Goal: Task Accomplishment & Management: Complete application form

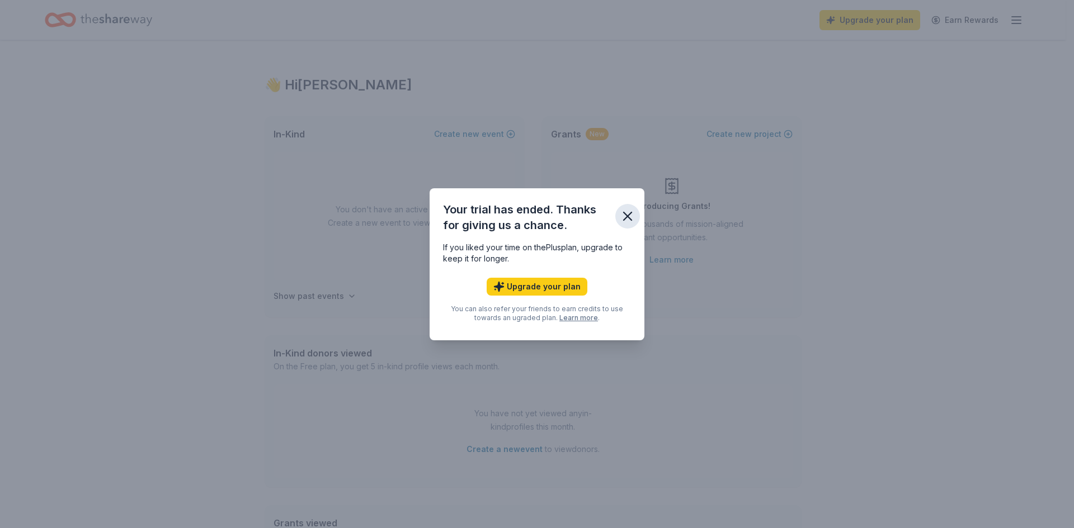
click at [627, 217] on icon "button" at bounding box center [627, 216] width 8 height 8
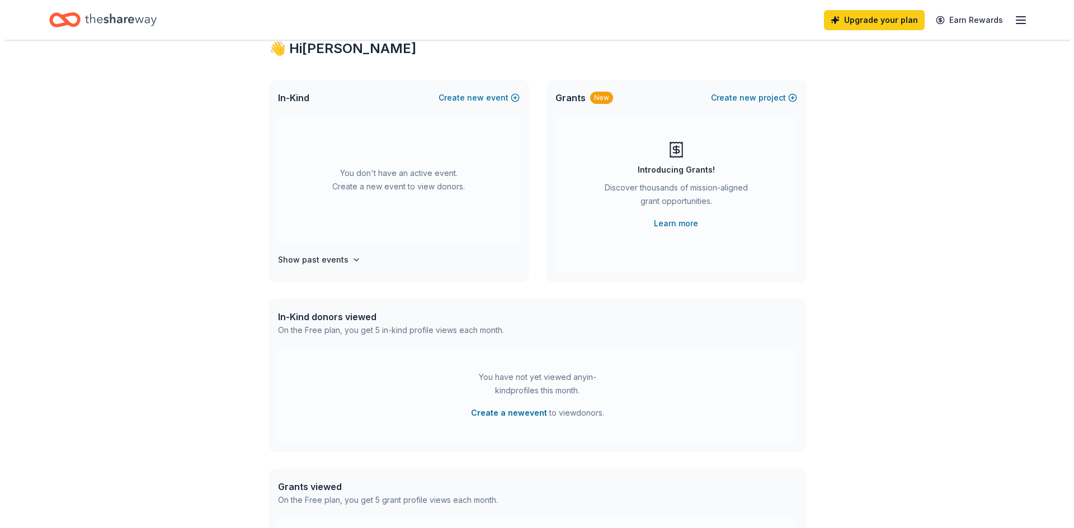
scroll to position [56, 0]
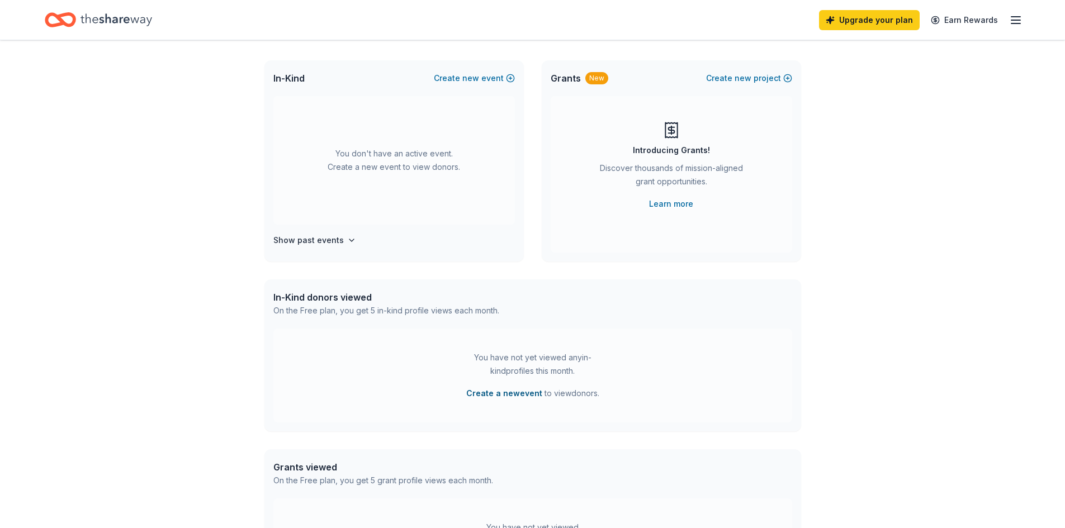
click at [489, 396] on button "Create a new event" at bounding box center [504, 393] width 76 height 13
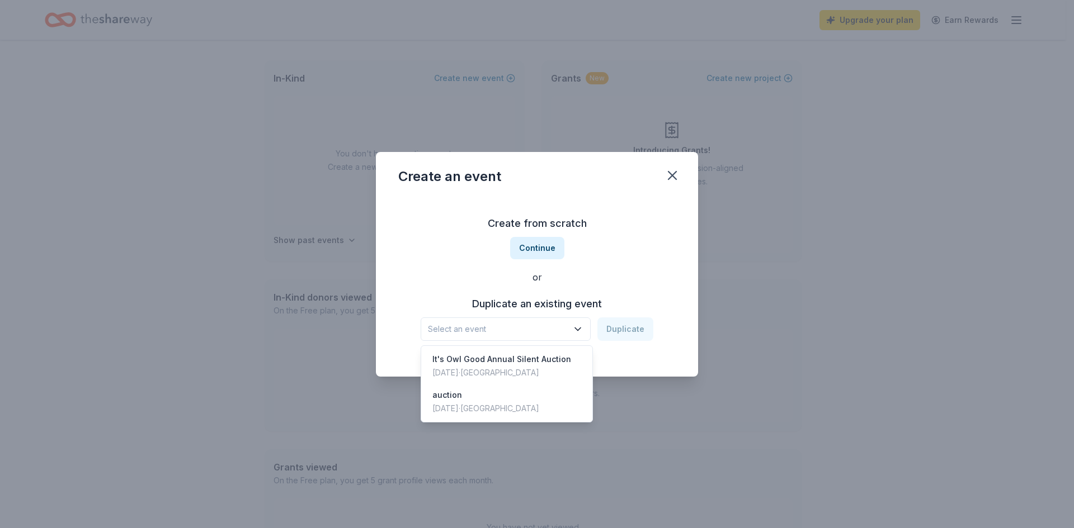
click at [582, 332] on icon "button" at bounding box center [577, 329] width 11 height 11
click at [493, 362] on div "It's Owl Good Annual Silent Auction" at bounding box center [501, 359] width 139 height 13
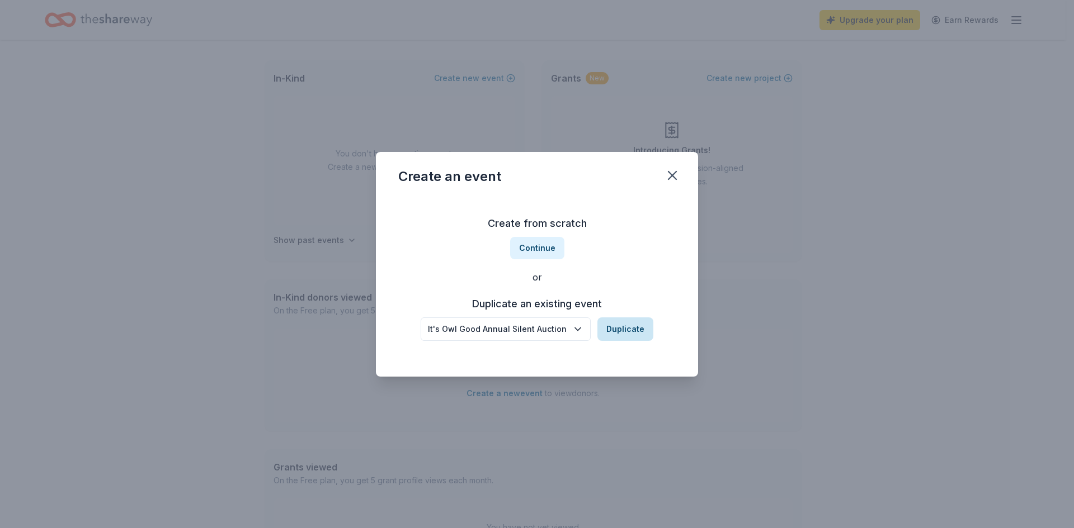
click at [620, 329] on button "Duplicate" at bounding box center [625, 329] width 56 height 23
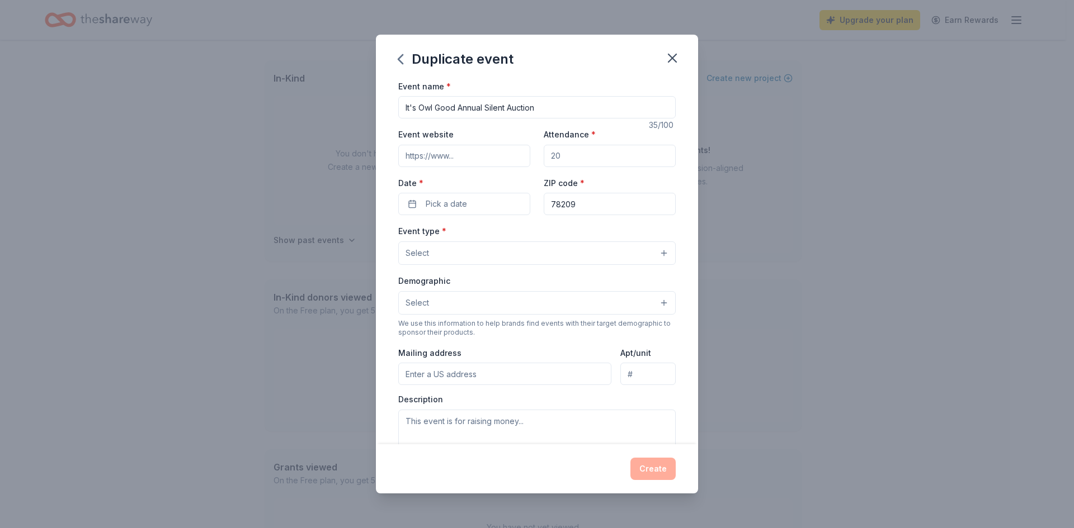
click at [469, 157] on input "Event website" at bounding box center [464, 156] width 132 height 22
click at [571, 155] on input "Attendance *" at bounding box center [609, 156] width 132 height 22
type input "250"
click at [442, 201] on span "Pick a date" at bounding box center [446, 203] width 41 height 13
click at [519, 233] on button "Go to next month" at bounding box center [522, 234] width 16 height 16
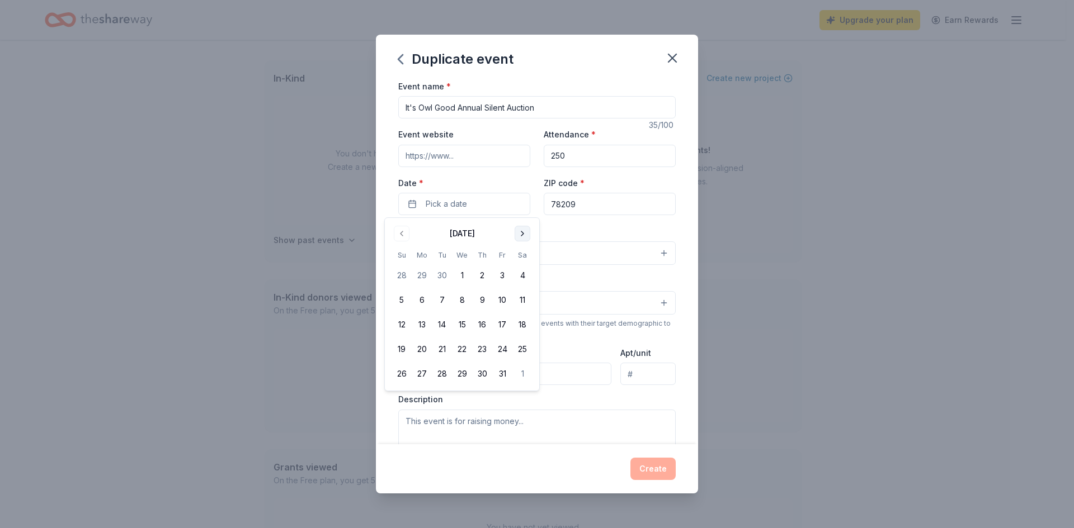
click at [519, 233] on button "Go to next month" at bounding box center [522, 234] width 16 height 16
click at [483, 376] on button "27" at bounding box center [482, 374] width 20 height 20
click at [754, 310] on div "Duplicate event Event name * It's Owl Good Annual Silent Auction 35 /100 Event …" at bounding box center [537, 264] width 1074 height 528
click at [625, 256] on button "Select" at bounding box center [536, 253] width 277 height 23
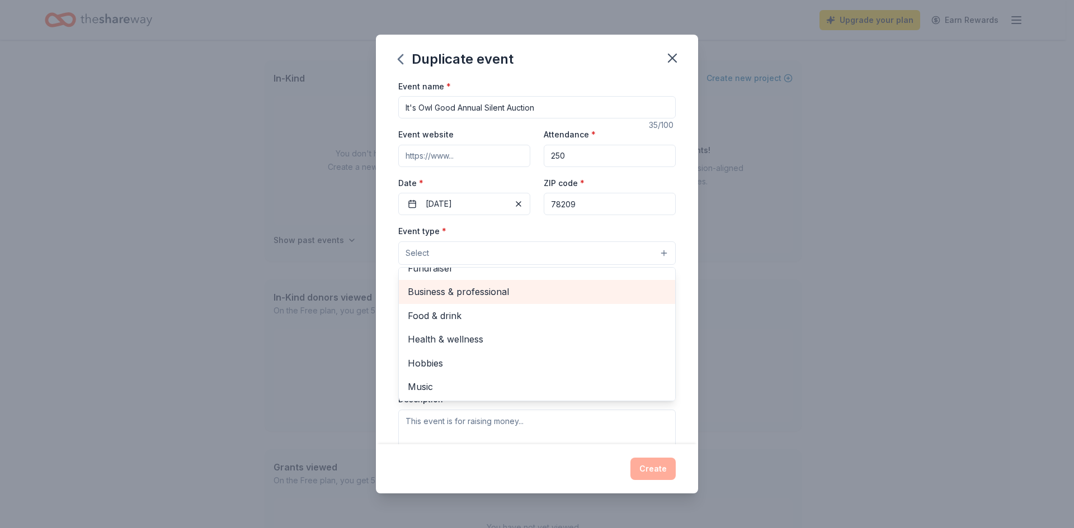
scroll to position [0, 0]
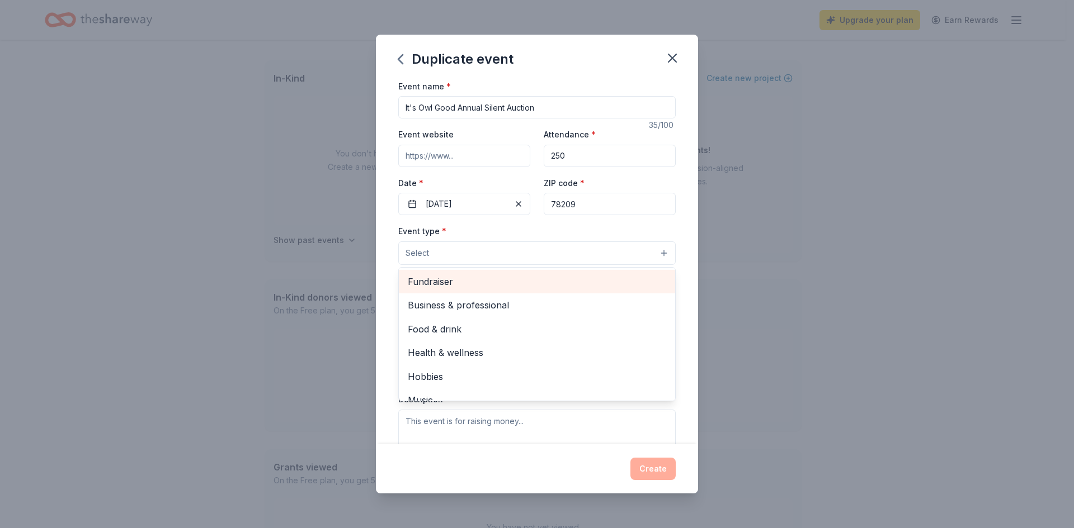
click at [438, 285] on span "Fundraiser" at bounding box center [537, 282] width 258 height 15
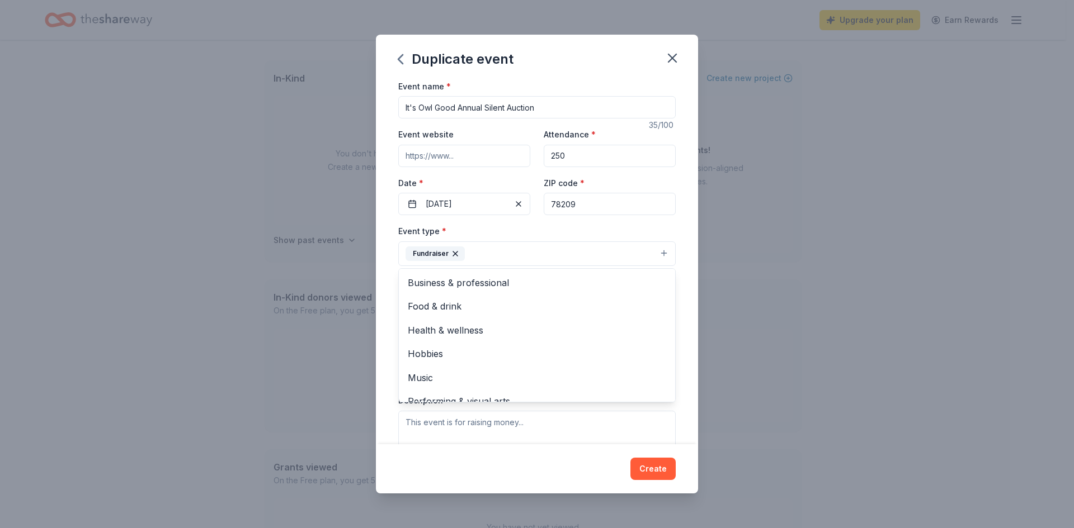
click at [783, 285] on div "Duplicate event Event name * It's Owl Good Annual Silent Auction 35 /100 Event …" at bounding box center [537, 264] width 1074 height 528
click at [649, 308] on button "Select" at bounding box center [536, 303] width 277 height 23
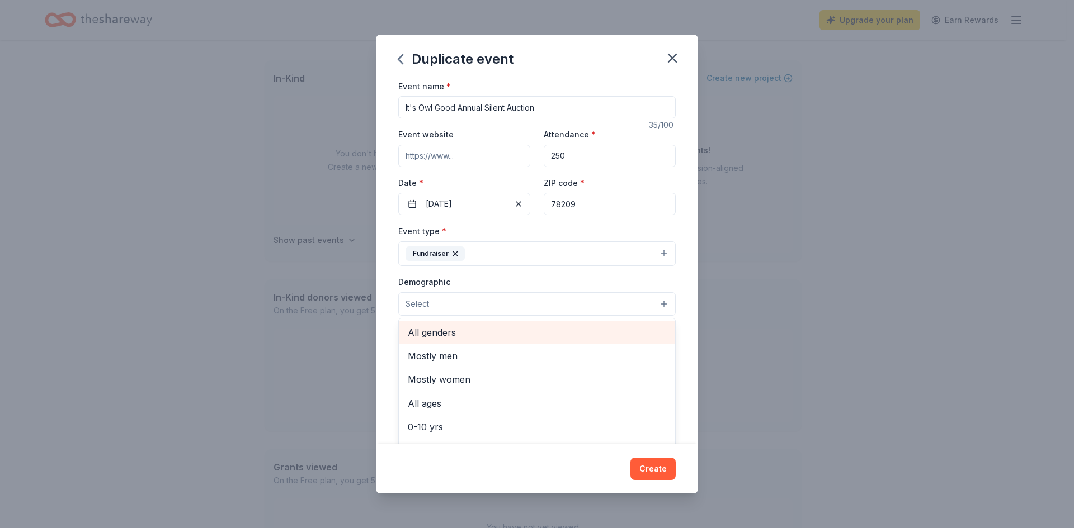
click at [457, 335] on span "All genders" at bounding box center [537, 332] width 258 height 15
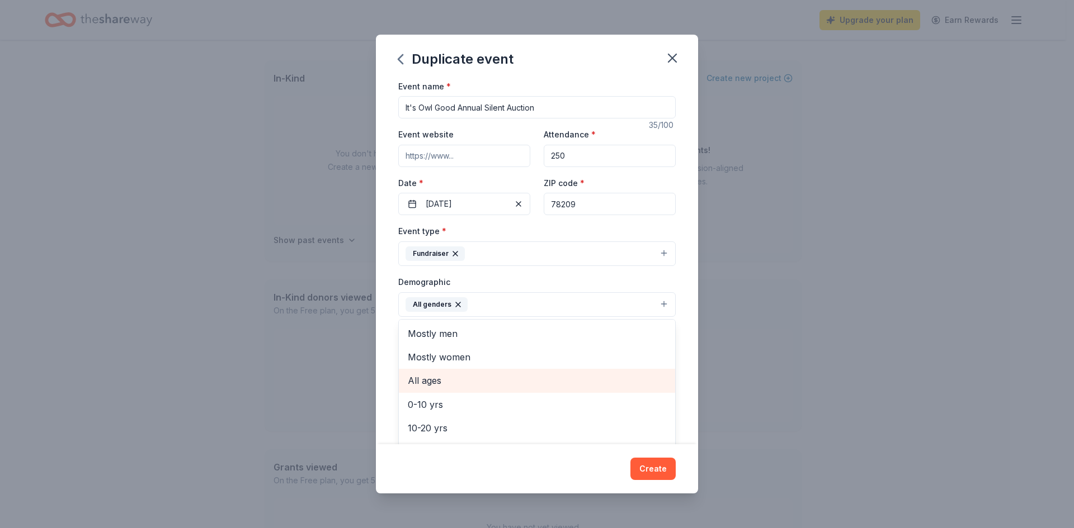
click at [434, 384] on span "All ages" at bounding box center [537, 381] width 258 height 15
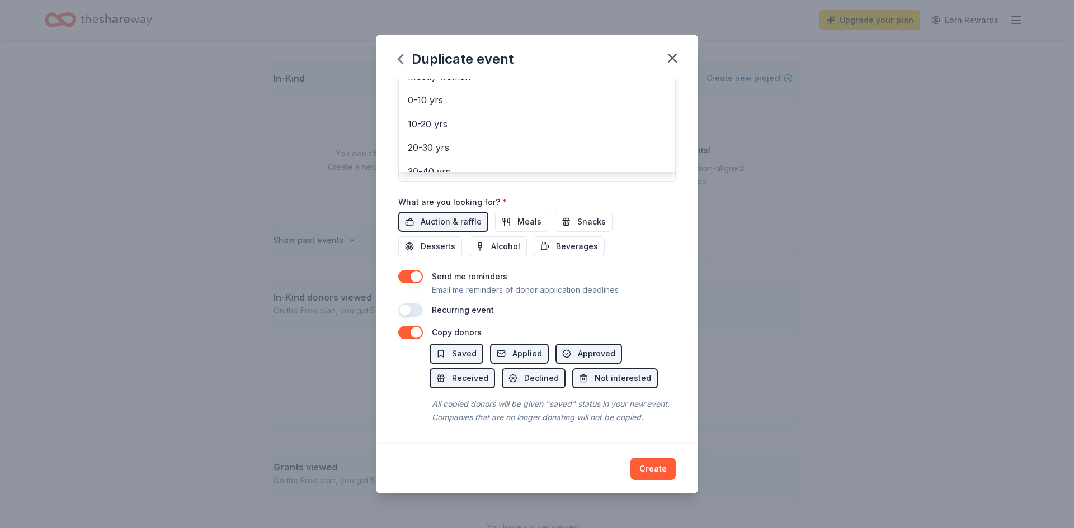
scroll to position [294, 0]
click at [646, 466] on div "Duplicate event Event name * It's Owl Good Annual Silent Auction 35 /100 Event …" at bounding box center [537, 265] width 322 height 460
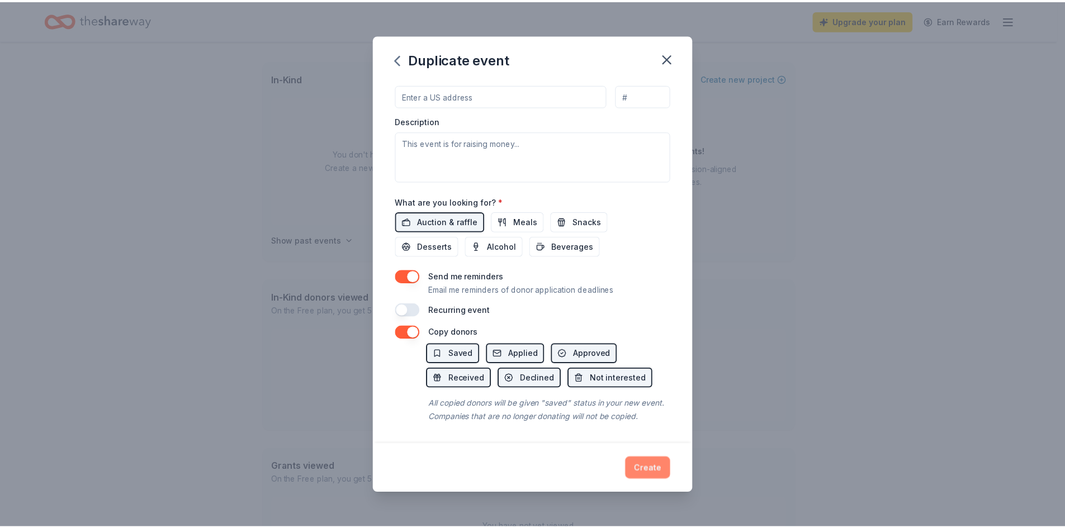
scroll to position [42, 0]
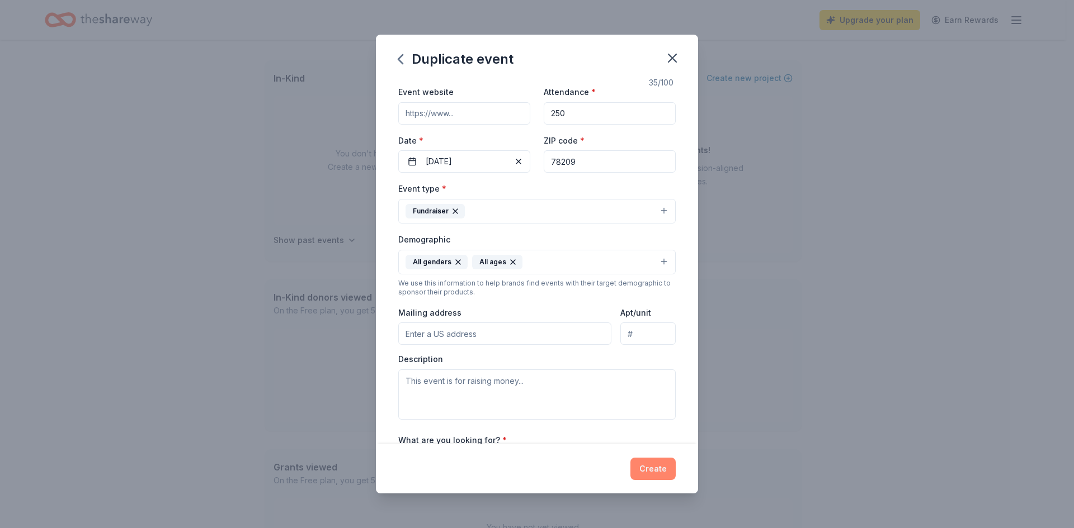
click at [648, 472] on button "Create" at bounding box center [652, 469] width 45 height 22
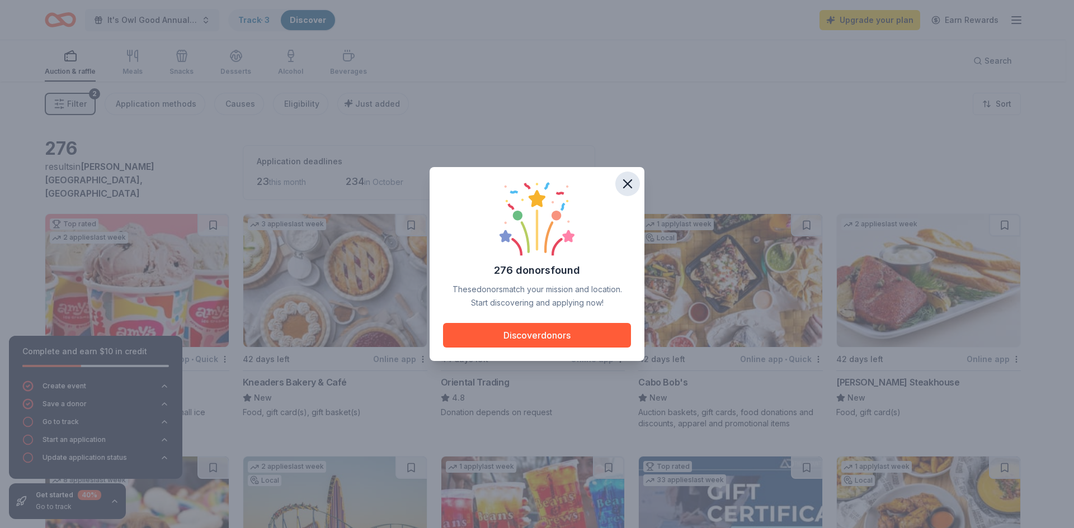
click at [626, 183] on icon "button" at bounding box center [628, 184] width 16 height 16
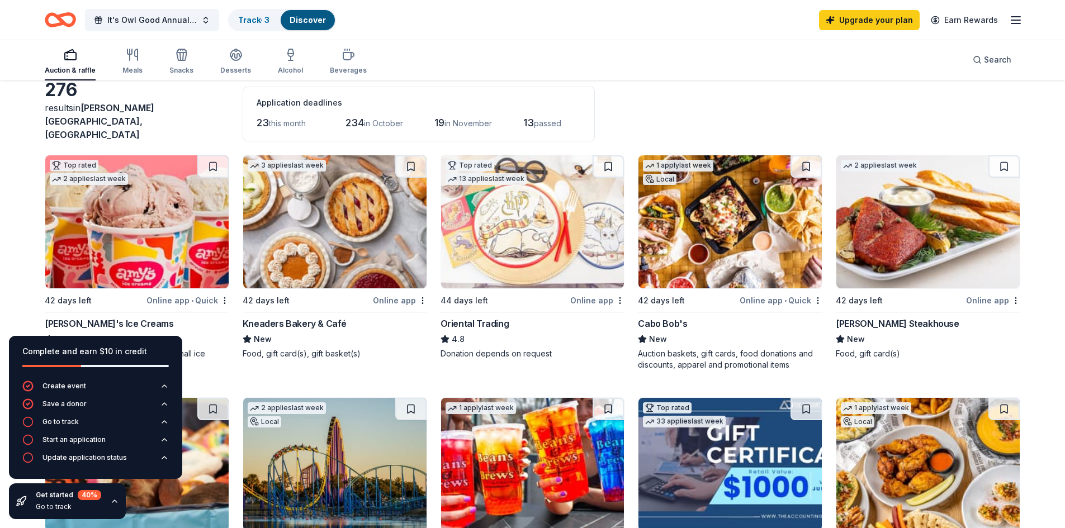
scroll to position [56, 0]
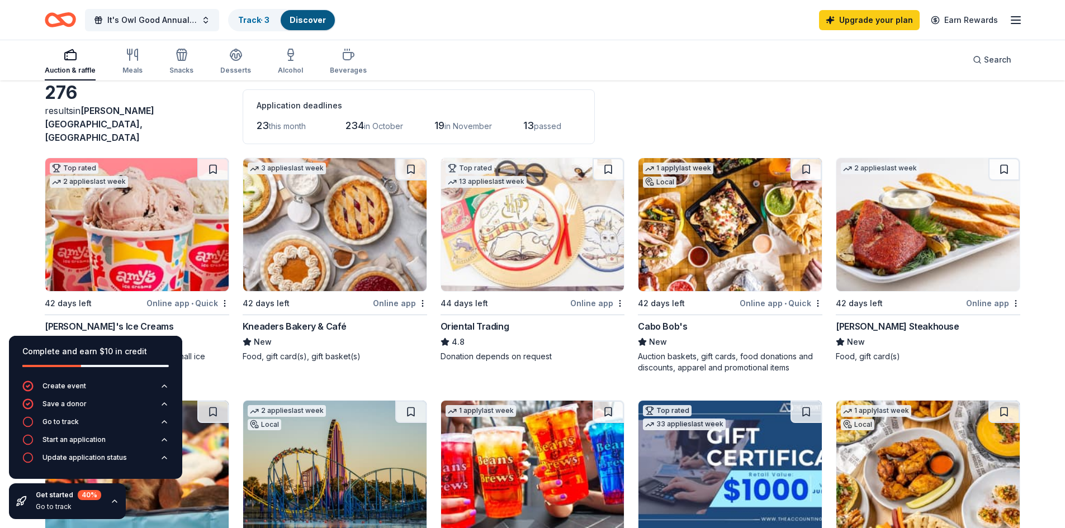
click at [982, 296] on div "Online app" at bounding box center [993, 303] width 54 height 14
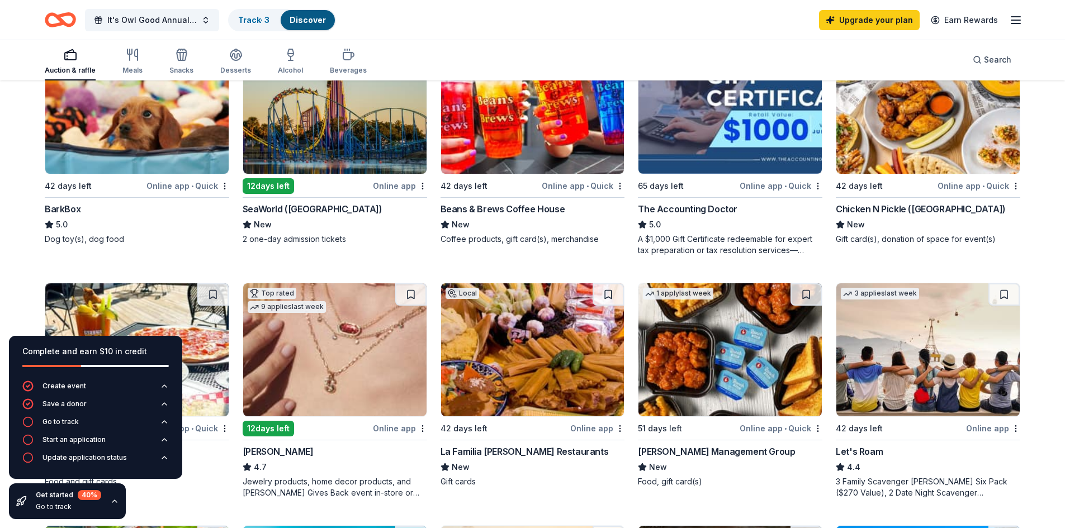
scroll to position [314, 0]
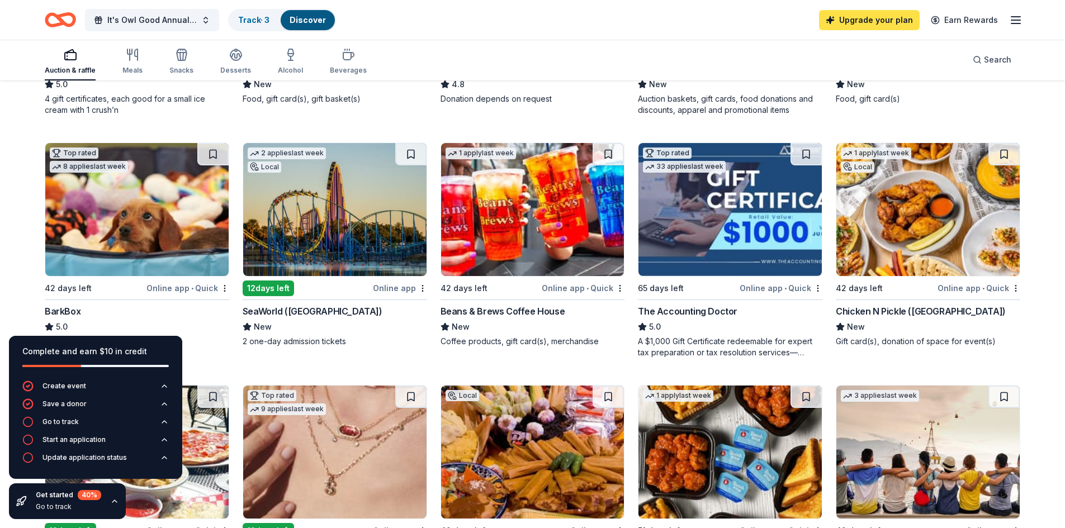
click at [884, 18] on link "Upgrade your plan" at bounding box center [869, 20] width 101 height 20
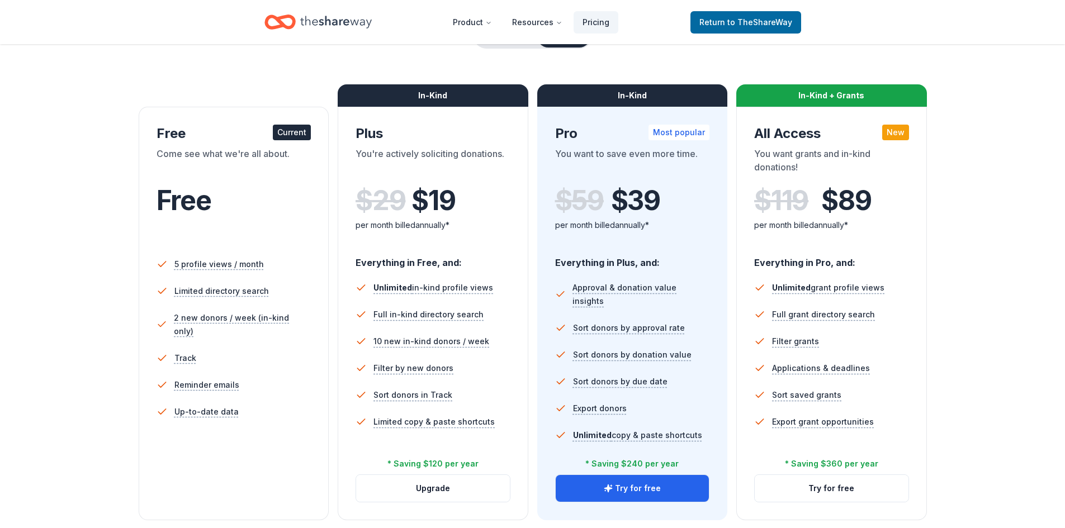
scroll to position [168, 0]
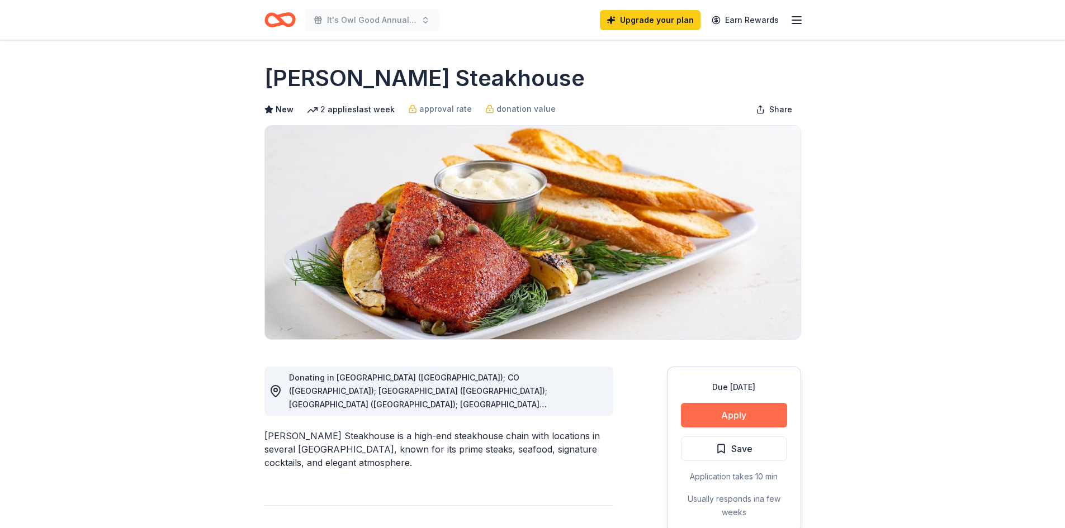
click at [738, 411] on button "Apply" at bounding box center [734, 415] width 106 height 25
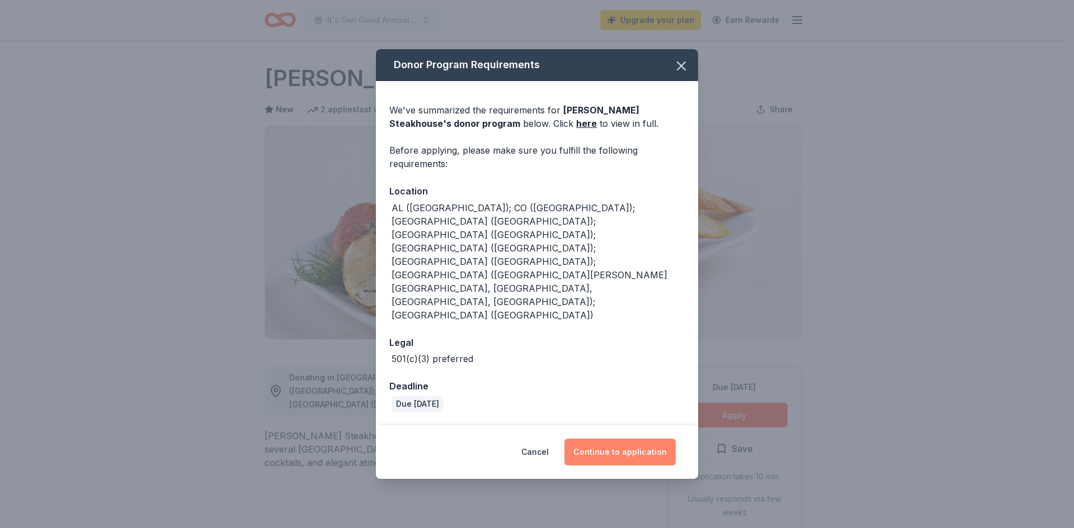
click at [611, 439] on button "Continue to application" at bounding box center [619, 452] width 111 height 27
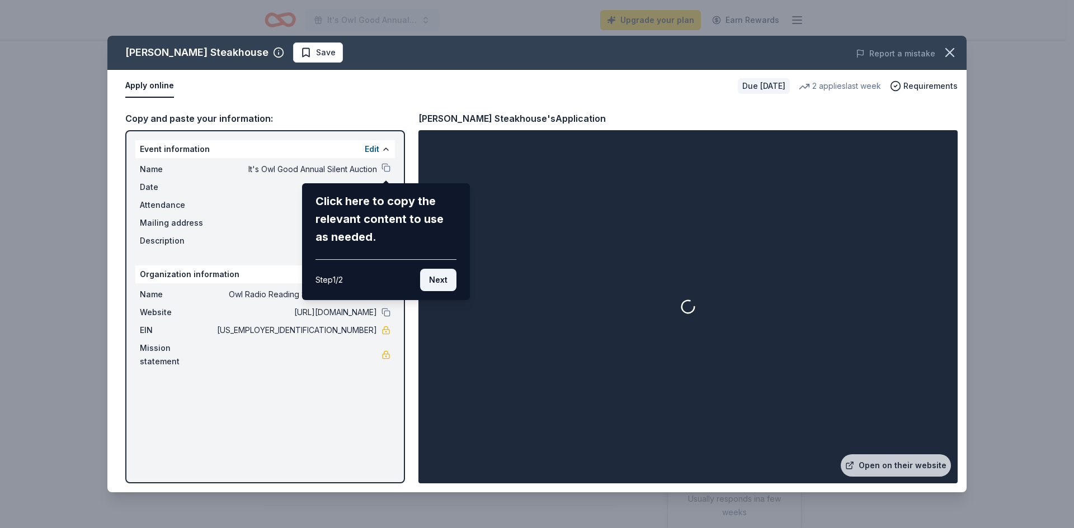
click at [437, 286] on button "Next" at bounding box center [438, 280] width 36 height 22
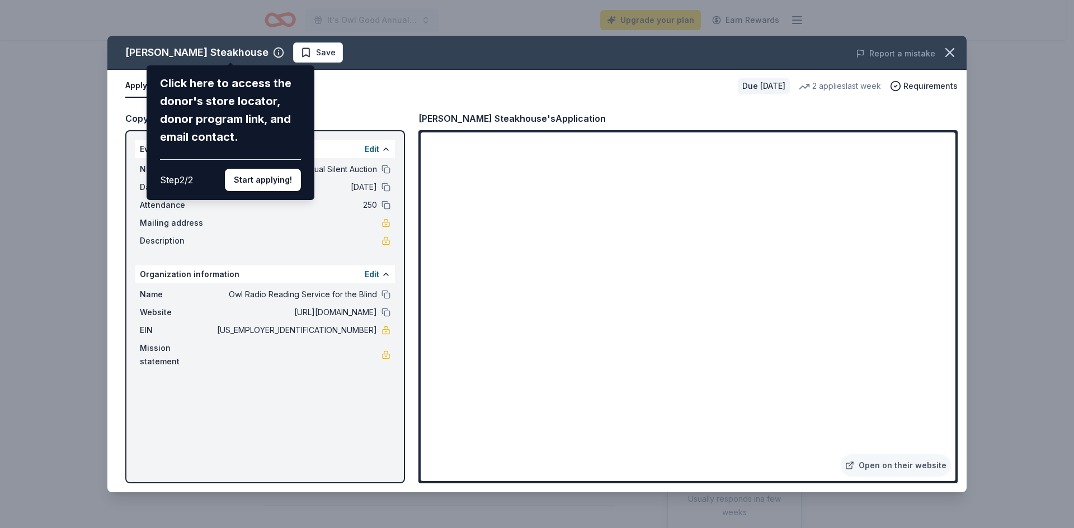
drag, startPoint x: 951, startPoint y: 163, endPoint x: 953, endPoint y: 178, distance: 14.7
click at [953, 178] on div "Perry's Steakhouse Click here to access the donor's store locator, donor progra…" at bounding box center [536, 264] width 859 height 457
click at [257, 179] on button "Start applying!" at bounding box center [263, 180] width 76 height 22
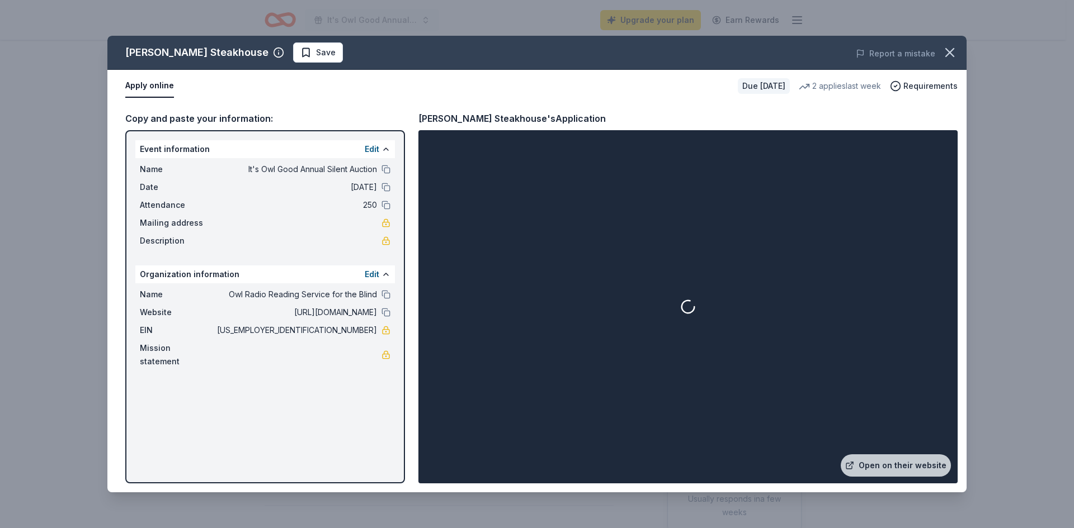
drag, startPoint x: 951, startPoint y: 160, endPoint x: 950, endPoint y: 216, distance: 55.9
click at [950, 216] on div "Perry's Steakhouse Save Report a mistake Apply online Due in 42 days 2 applies …" at bounding box center [536, 264] width 859 height 457
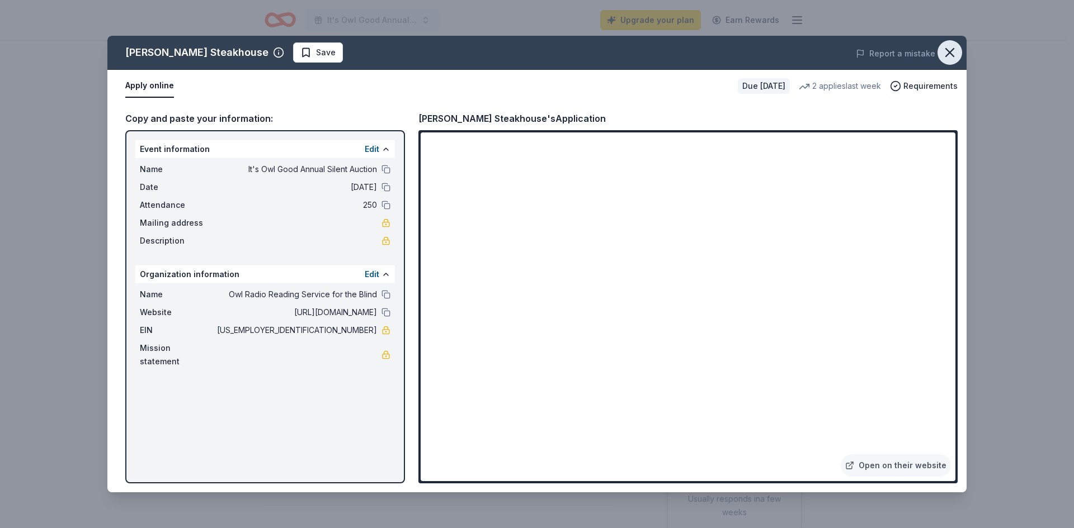
click at [947, 60] on button "button" at bounding box center [949, 52] width 25 height 25
